Goal: Entertainment & Leisure: Consume media (video, audio)

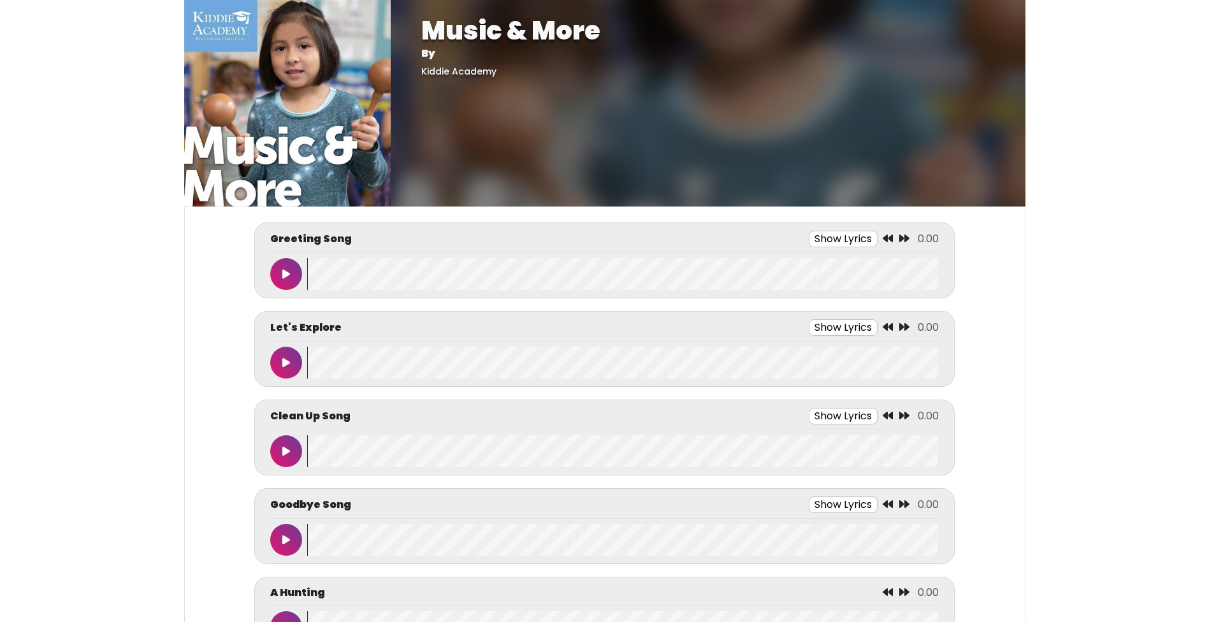
click at [298, 273] on button at bounding box center [286, 274] width 32 height 32
click at [293, 274] on button at bounding box center [286, 274] width 32 height 32
click at [292, 274] on button at bounding box center [286, 274] width 32 height 32
click at [793, 233] on button "Show Lyrics" at bounding box center [820, 239] width 69 height 17
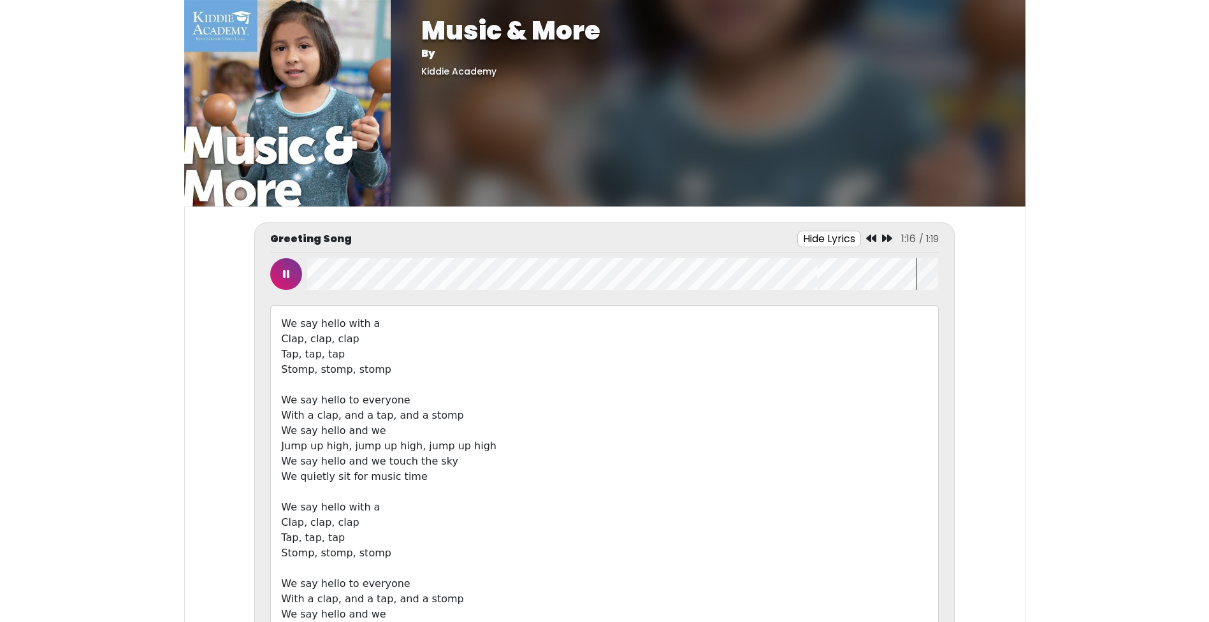
click at [284, 280] on button at bounding box center [286, 274] width 32 height 32
click at [291, 277] on button at bounding box center [286, 274] width 32 height 32
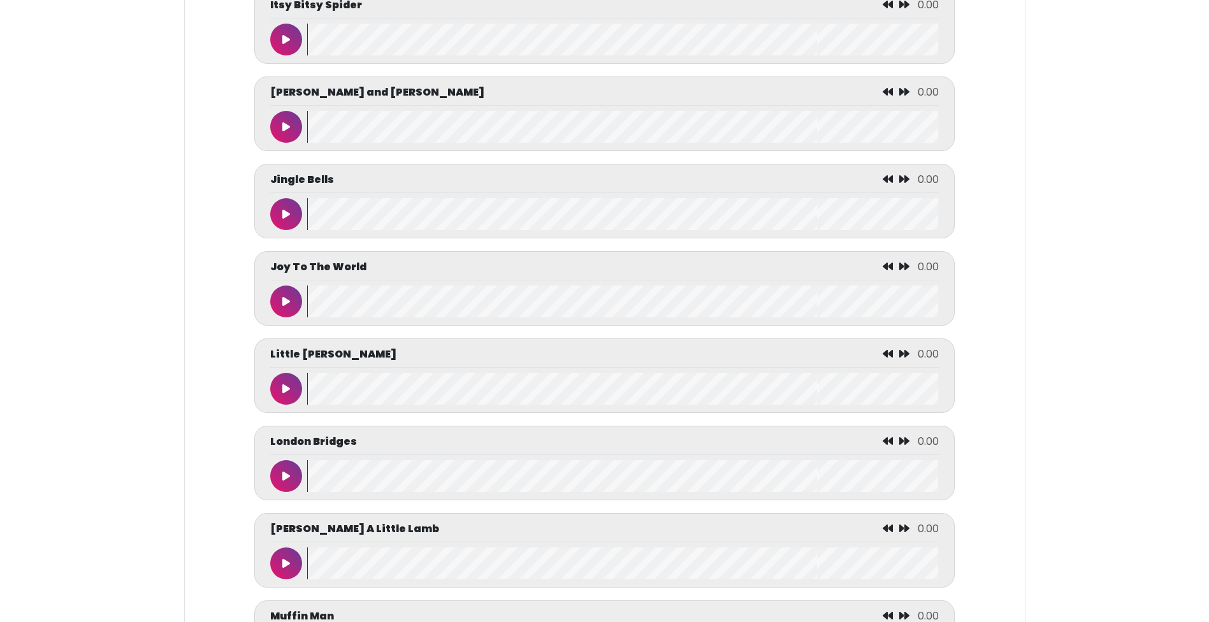
scroll to position [4141, 0]
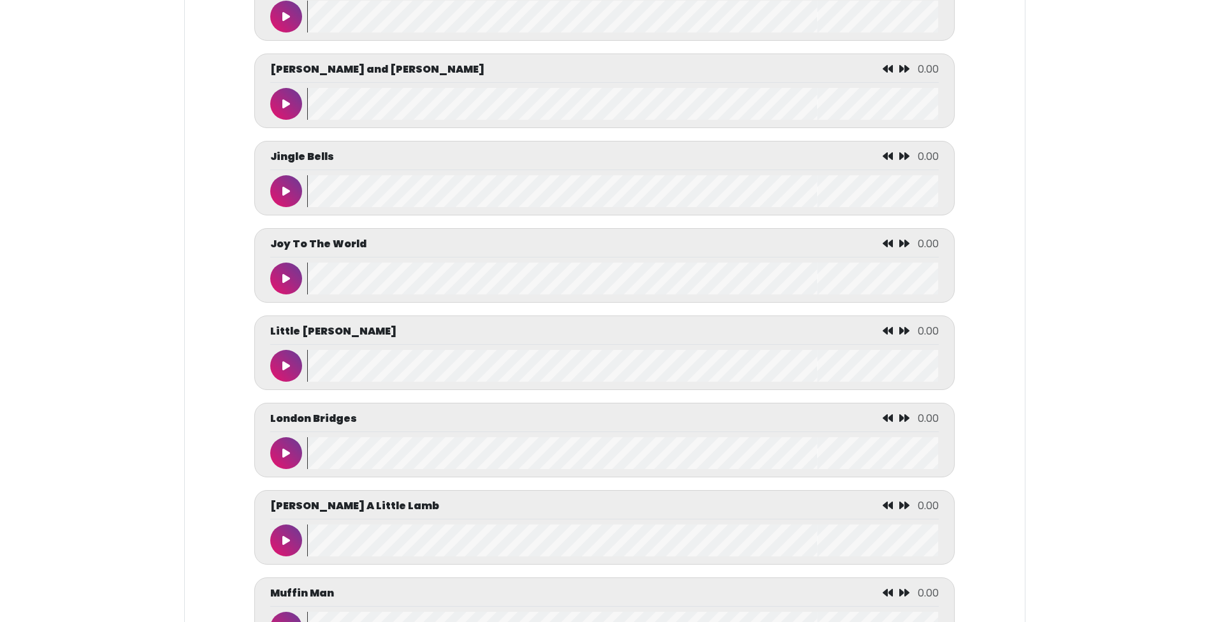
click at [287, 196] on icon at bounding box center [286, 191] width 8 height 10
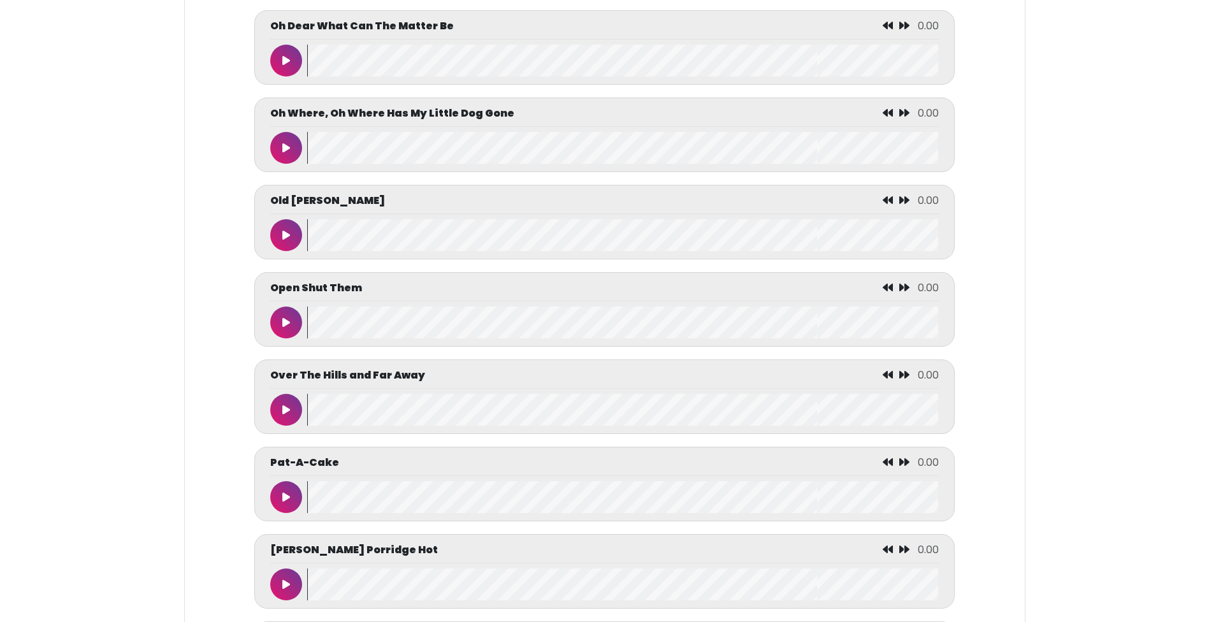
scroll to position [4906, 0]
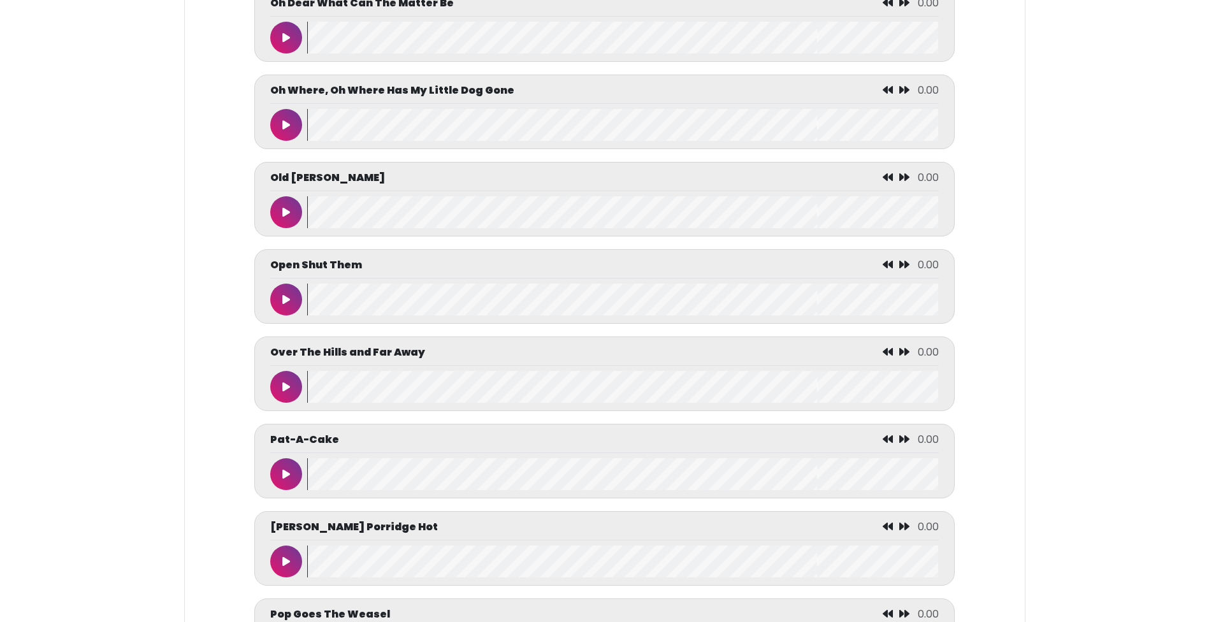
click at [295, 228] on button at bounding box center [286, 212] width 32 height 32
click at [316, 228] on wave at bounding box center [622, 212] width 631 height 32
drag, startPoint x: 320, startPoint y: 234, endPoint x: 329, endPoint y: 233, distance: 9.0
click at [329, 228] on wave at bounding box center [622, 212] width 631 height 32
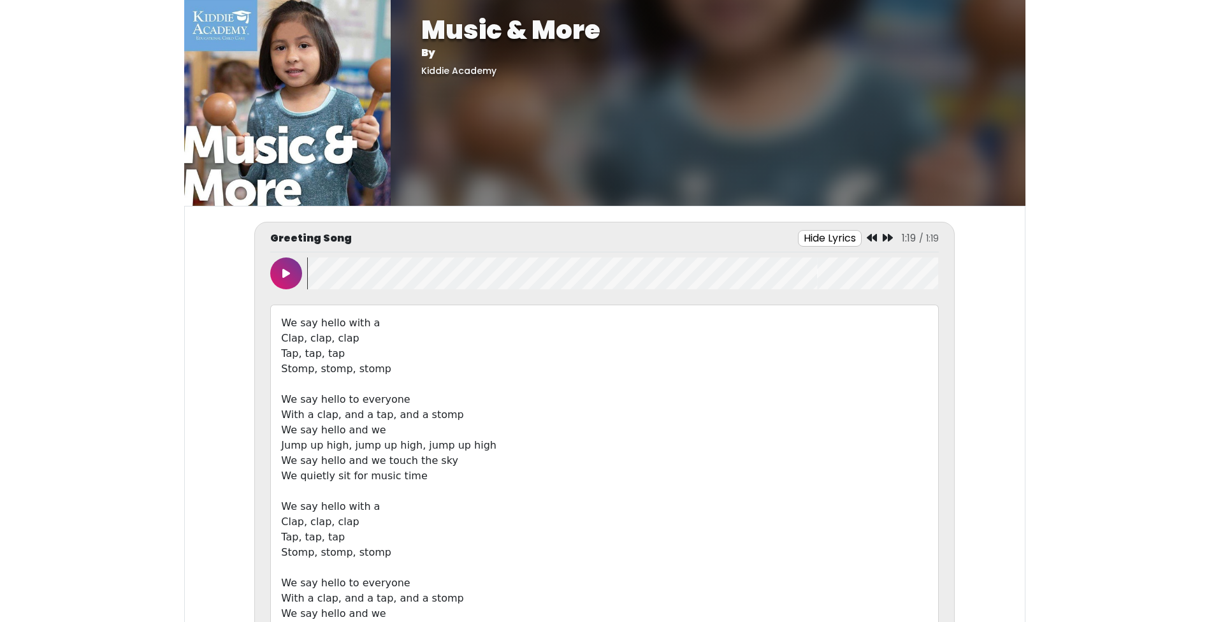
scroll to position [0, 0]
click at [825, 240] on button "Hide Lyrics" at bounding box center [830, 239] width 64 height 17
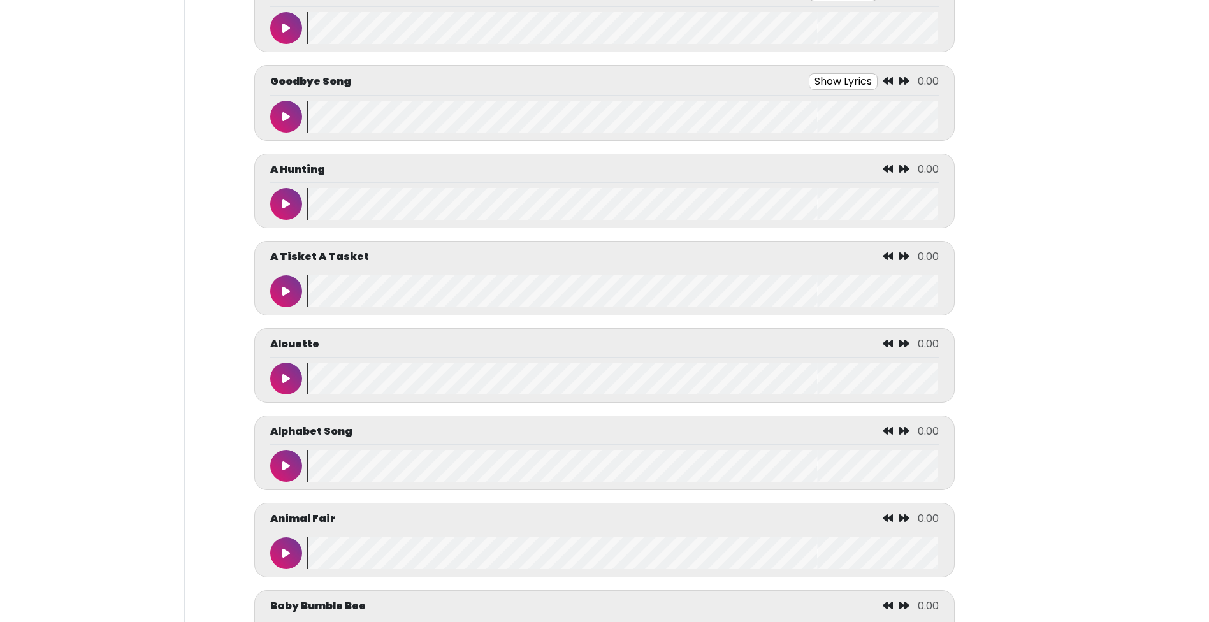
scroll to position [446, 0]
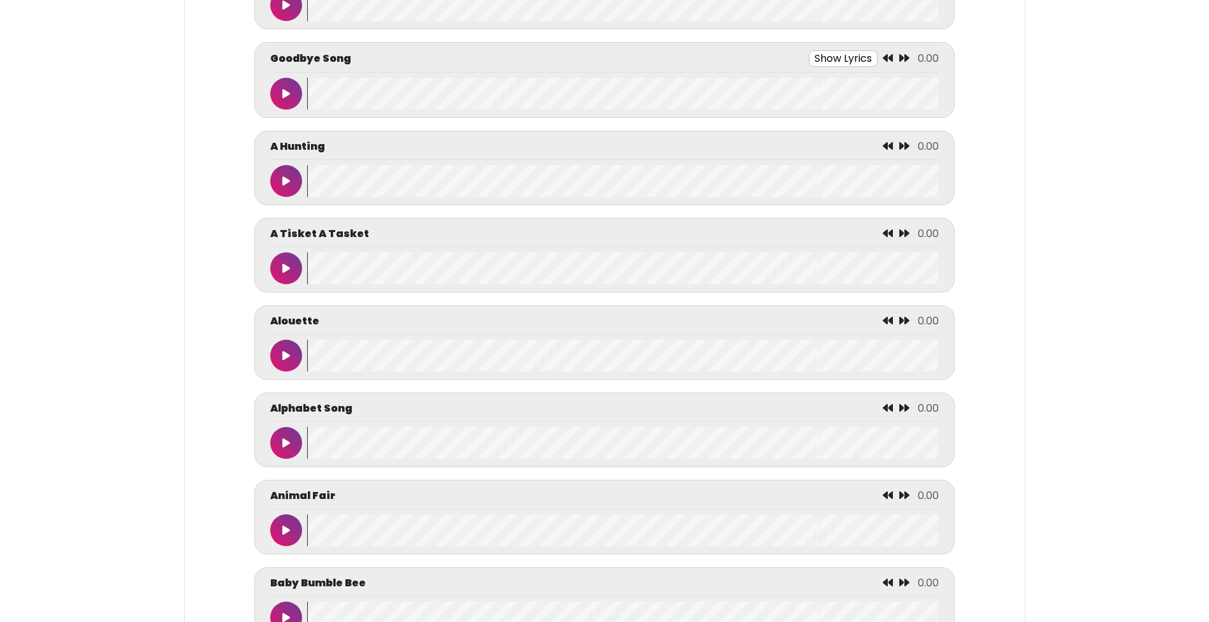
click at [289, 269] on icon at bounding box center [286, 268] width 8 height 10
click at [296, 263] on button at bounding box center [286, 268] width 32 height 32
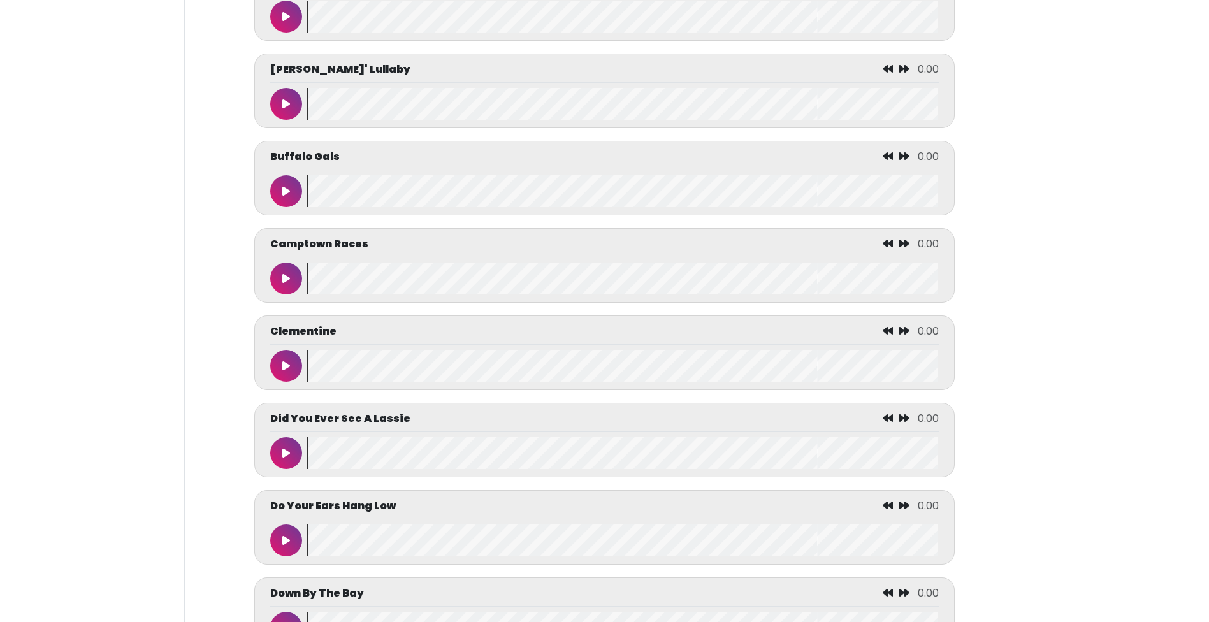
scroll to position [1657, 0]
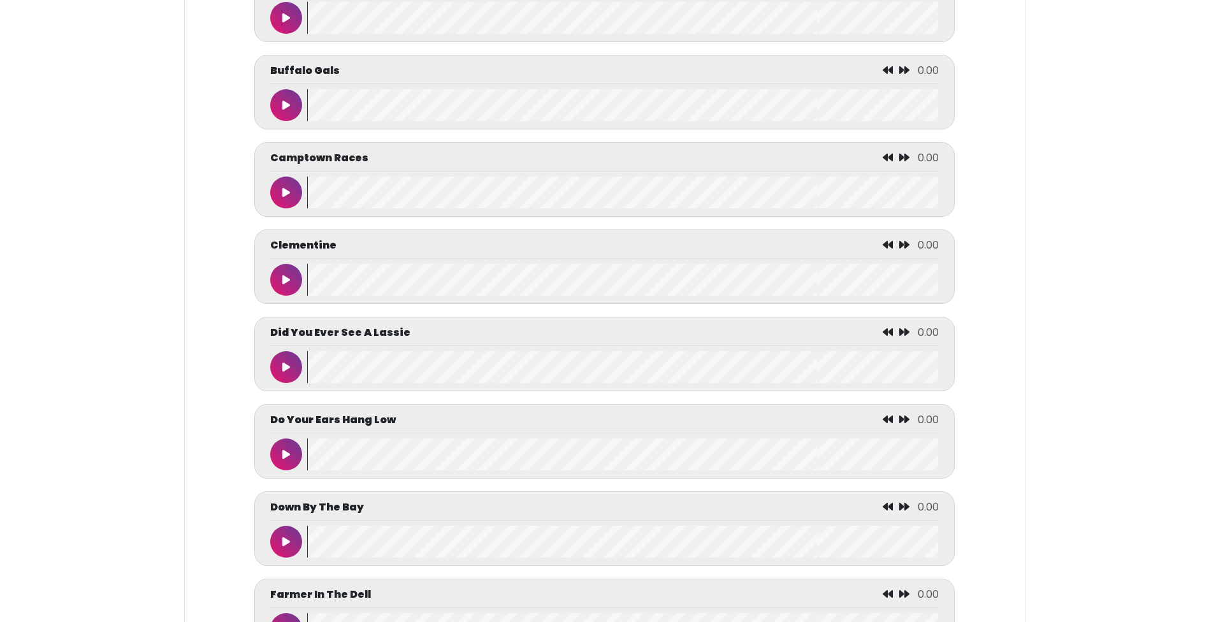
click at [289, 285] on icon at bounding box center [286, 280] width 8 height 10
click at [290, 287] on button at bounding box center [286, 280] width 32 height 32
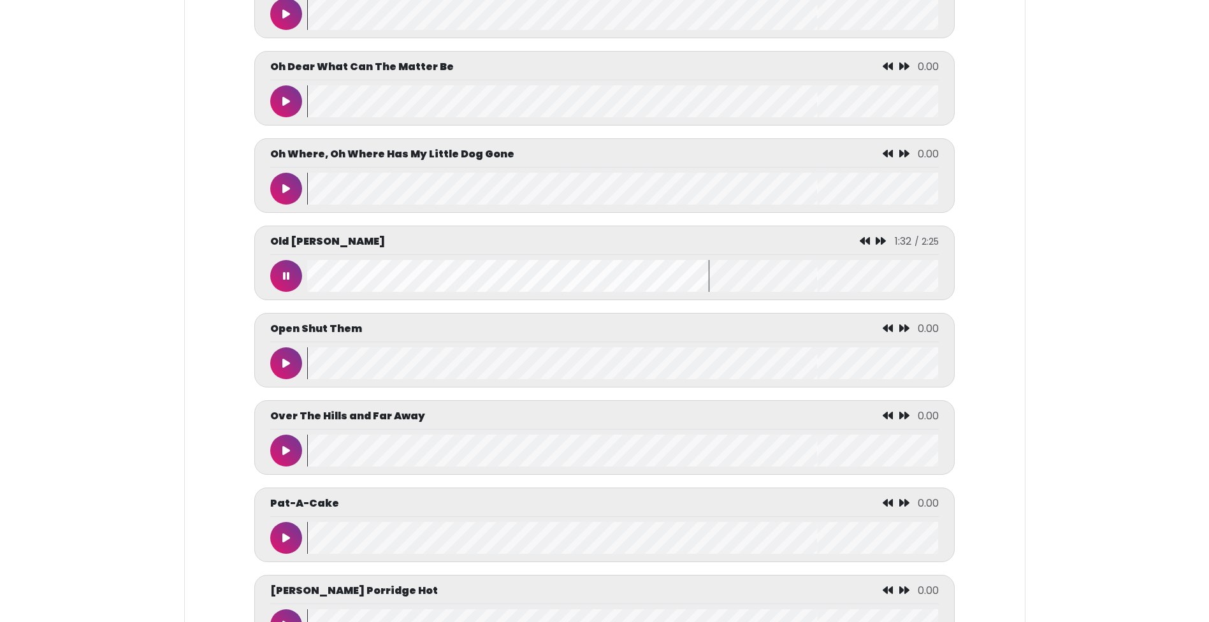
scroll to position [4524, 0]
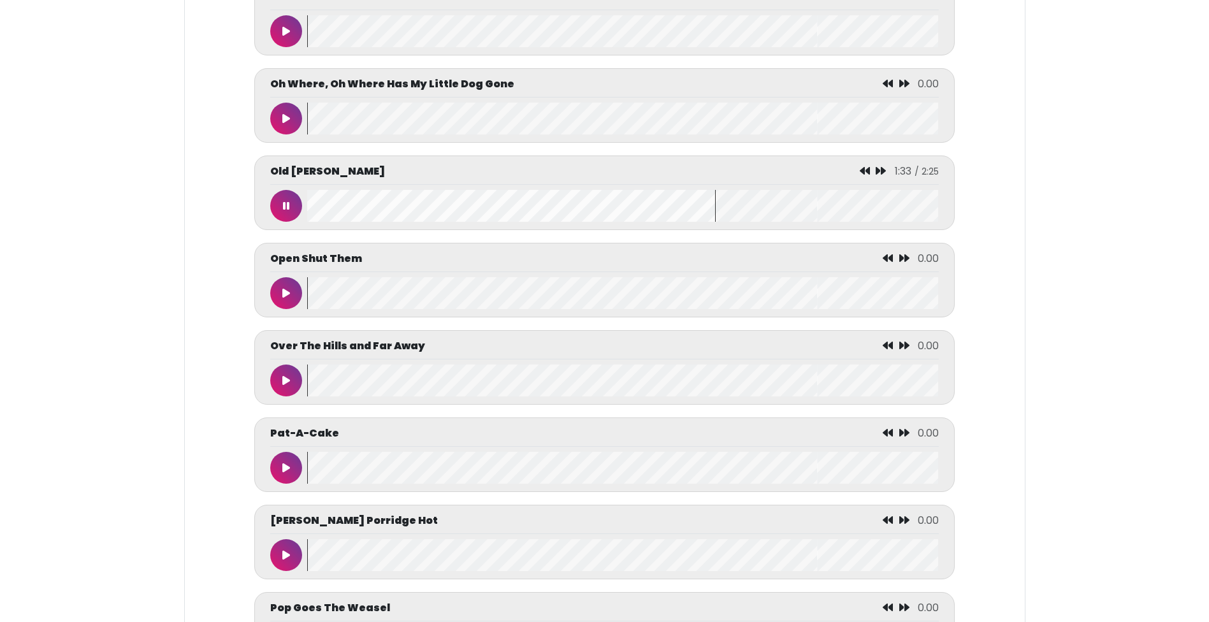
click at [284, 222] on button at bounding box center [286, 206] width 32 height 32
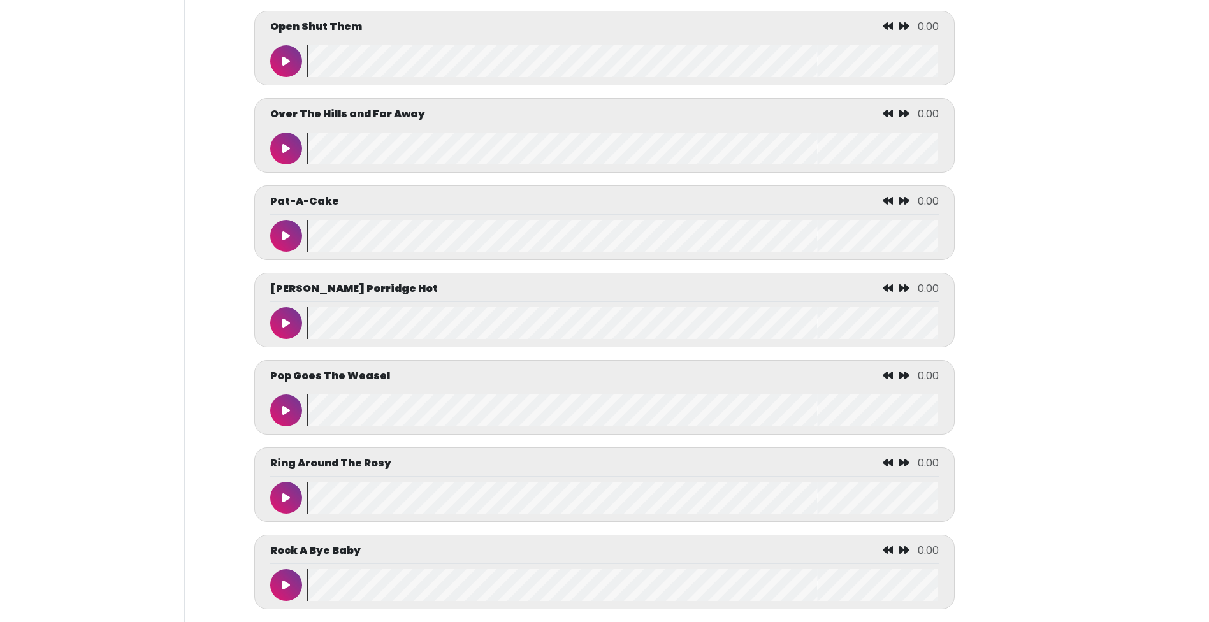
scroll to position [4779, 0]
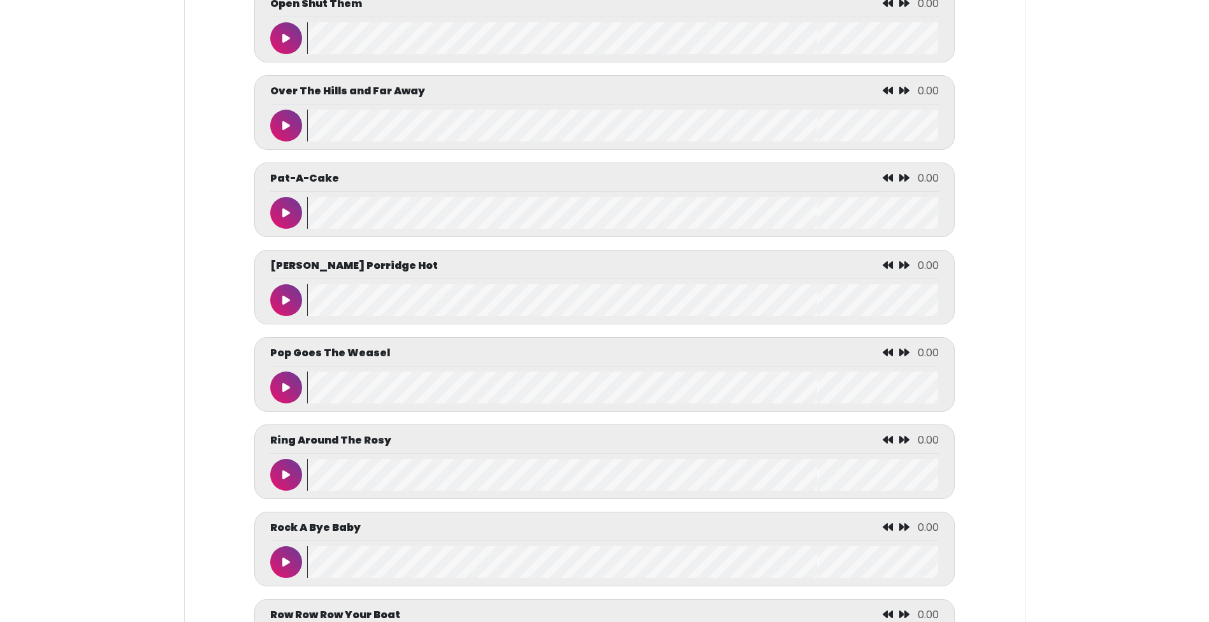
click at [285, 218] on icon at bounding box center [286, 213] width 8 height 10
drag, startPoint x: 313, startPoint y: 241, endPoint x: 401, endPoint y: 241, distance: 88.6
click at [401, 229] on wave at bounding box center [622, 213] width 631 height 32
drag, startPoint x: 311, startPoint y: 331, endPoint x: 268, endPoint y: 261, distance: 82.1
click at [398, 310] on div "[PERSON_NAME] Porridge Hot 0.00" at bounding box center [604, 287] width 668 height 58
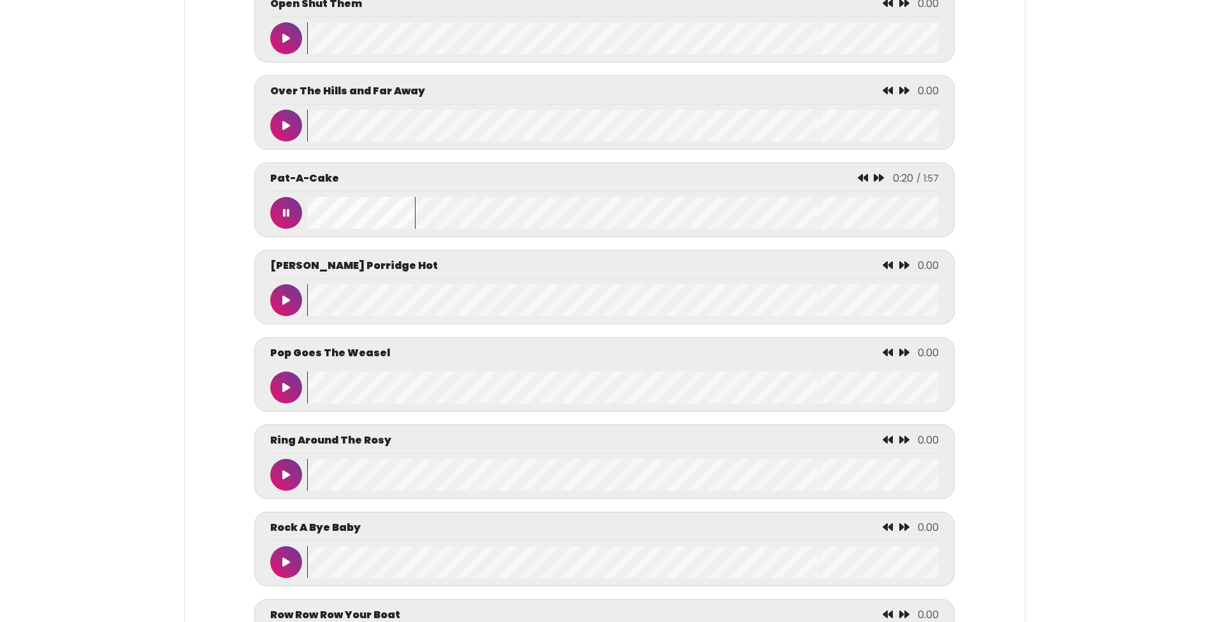
click at [282, 229] on button at bounding box center [286, 213] width 32 height 32
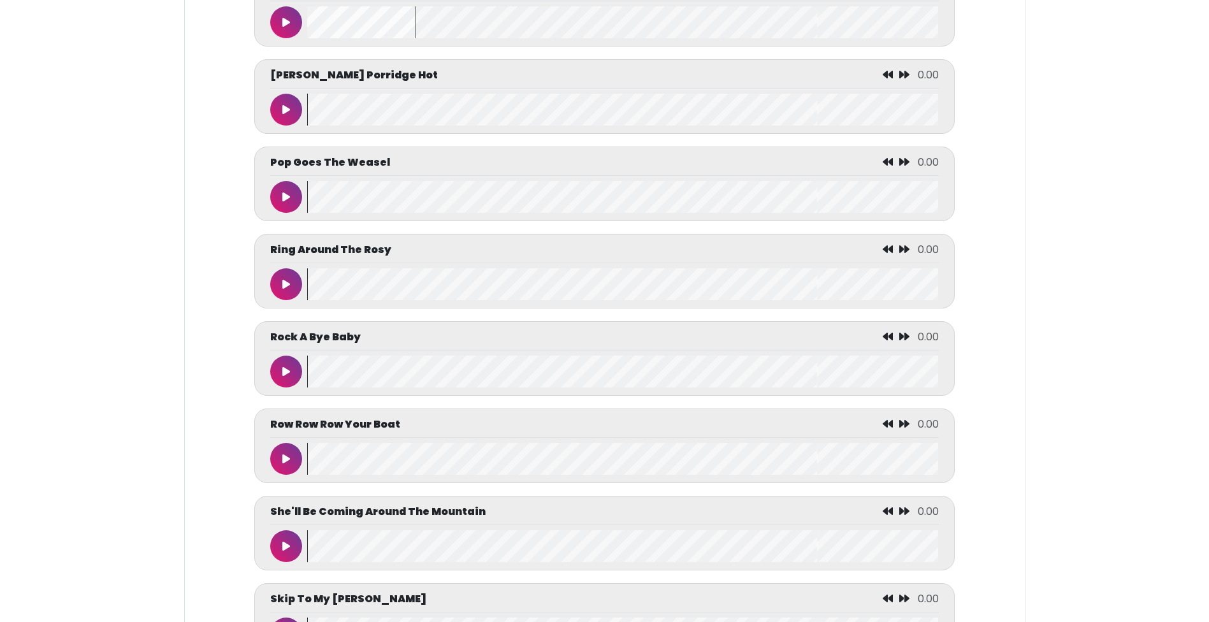
scroll to position [4970, 0]
click at [283, 201] on icon at bounding box center [286, 196] width 8 height 10
drag, startPoint x: 317, startPoint y: 228, endPoint x: 418, endPoint y: 224, distance: 101.4
click at [428, 212] on wave at bounding box center [622, 196] width 631 height 32
click at [281, 212] on button at bounding box center [286, 196] width 32 height 32
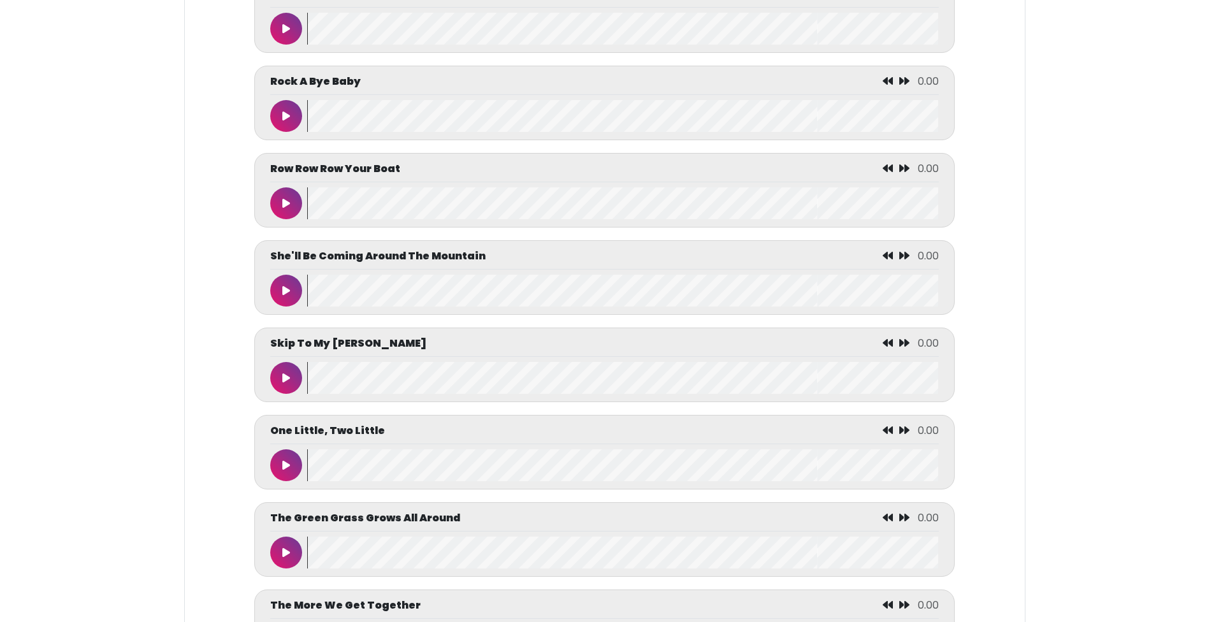
scroll to position [5288, 0]
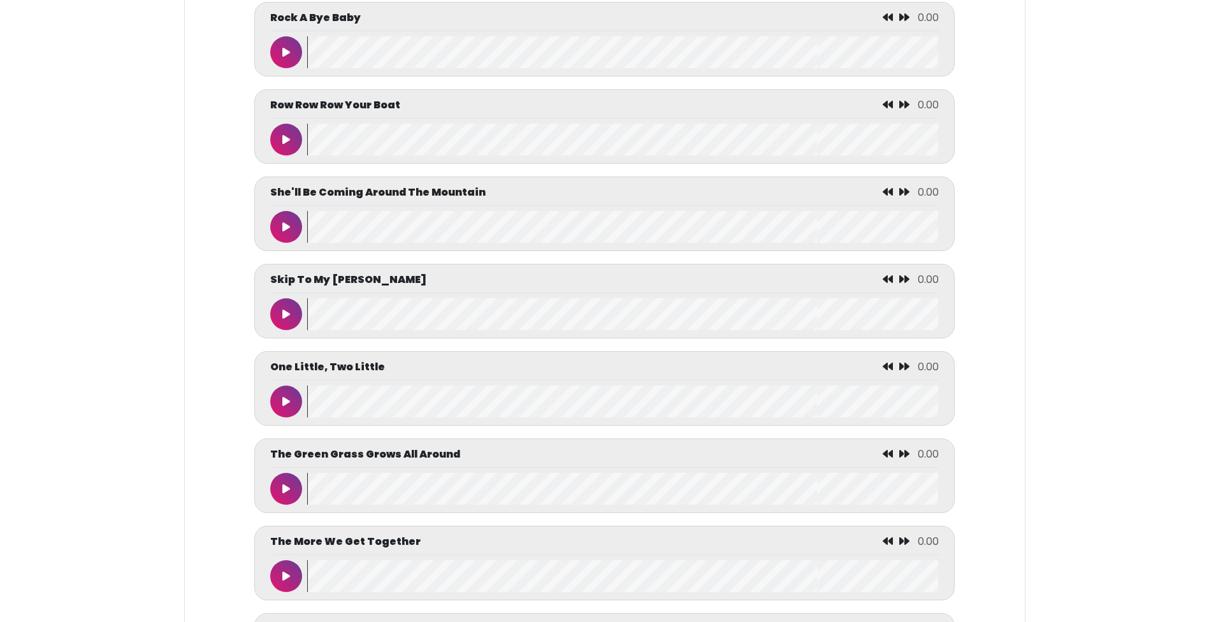
click at [289, 232] on icon at bounding box center [286, 227] width 8 height 10
drag, startPoint x: 349, startPoint y: 260, endPoint x: 430, endPoint y: 259, distance: 80.9
click at [429, 243] on wave at bounding box center [622, 227] width 631 height 32
click at [292, 243] on button at bounding box center [286, 227] width 32 height 32
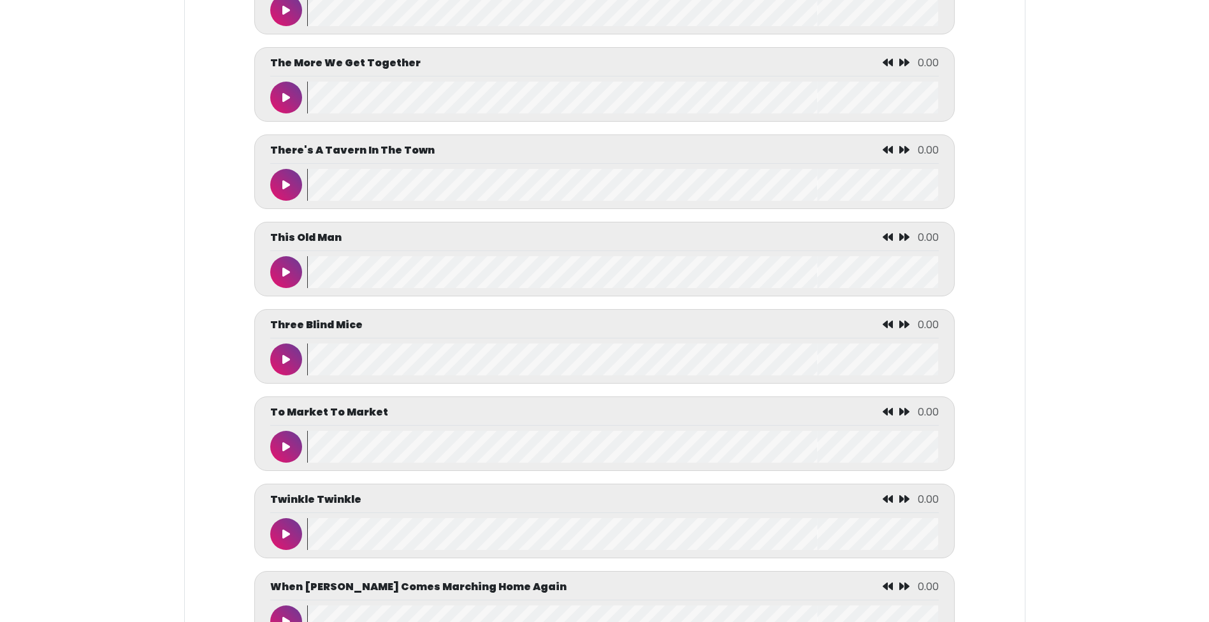
scroll to position [5798, 0]
